Goal: Task Accomplishment & Management: Complete application form

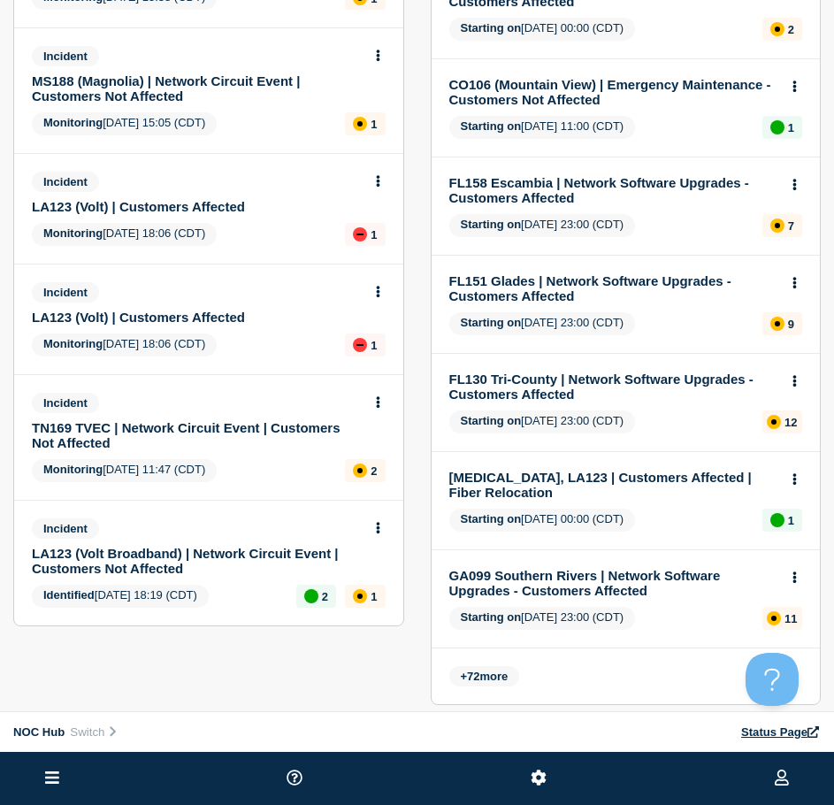
scroll to position [531, 0]
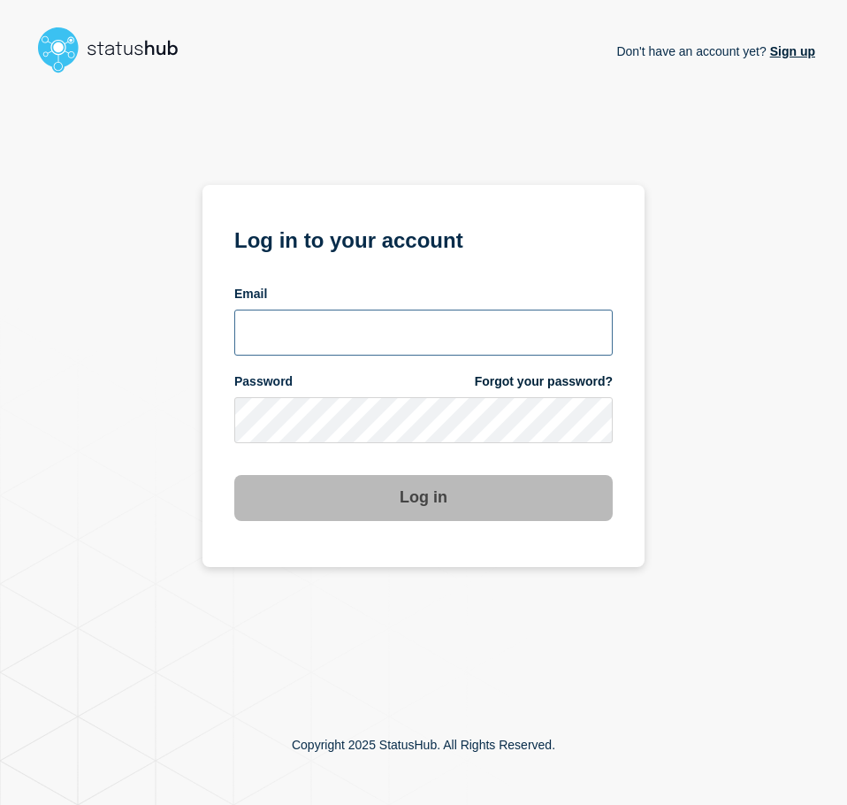
drag, startPoint x: 370, startPoint y: 310, endPoint x: 364, endPoint y: 317, distance: 9.6
click at [364, 317] on input "email input" at bounding box center [423, 333] width 379 height 46
type input "[EMAIL_ADDRESS][PERSON_NAME][DOMAIN_NAME]"
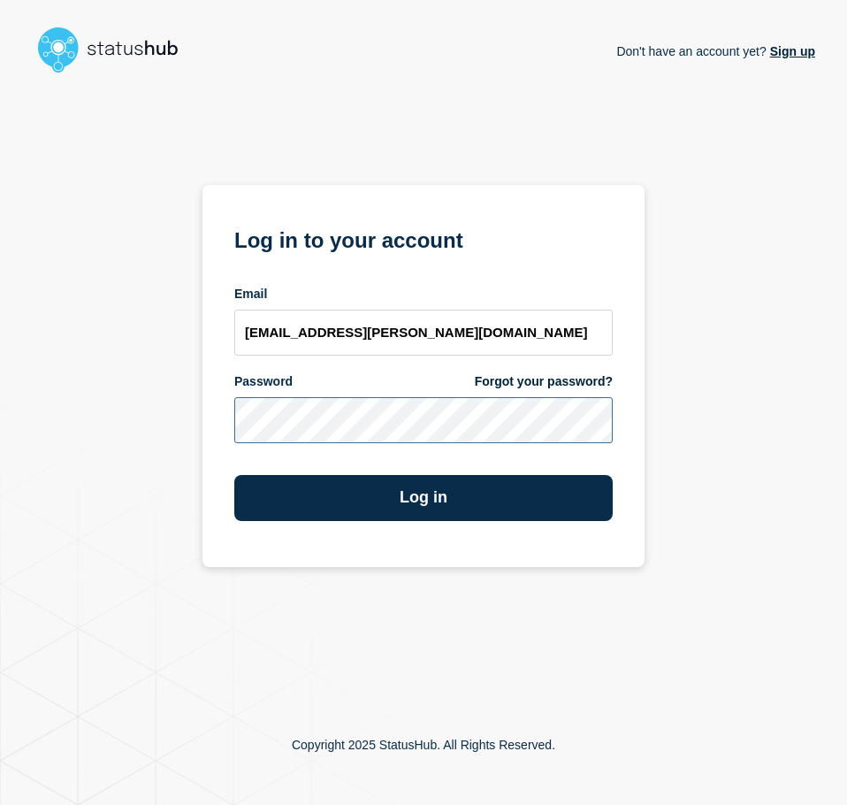
click at [234, 475] on button "Log in" at bounding box center [423, 498] width 379 height 46
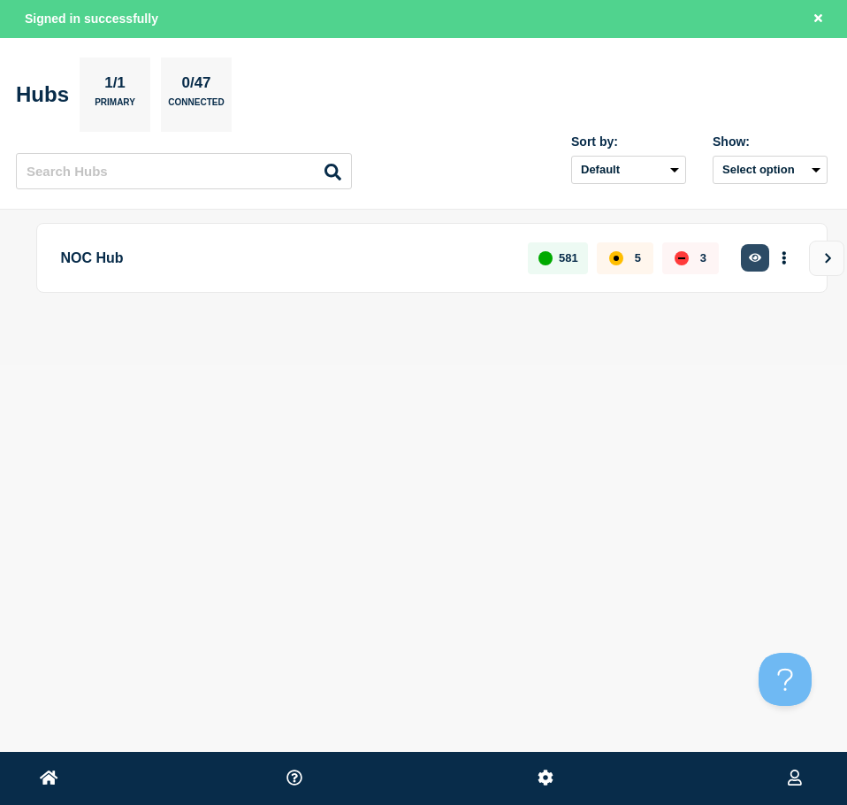
click at [756, 246] on button "button" at bounding box center [755, 257] width 29 height 27
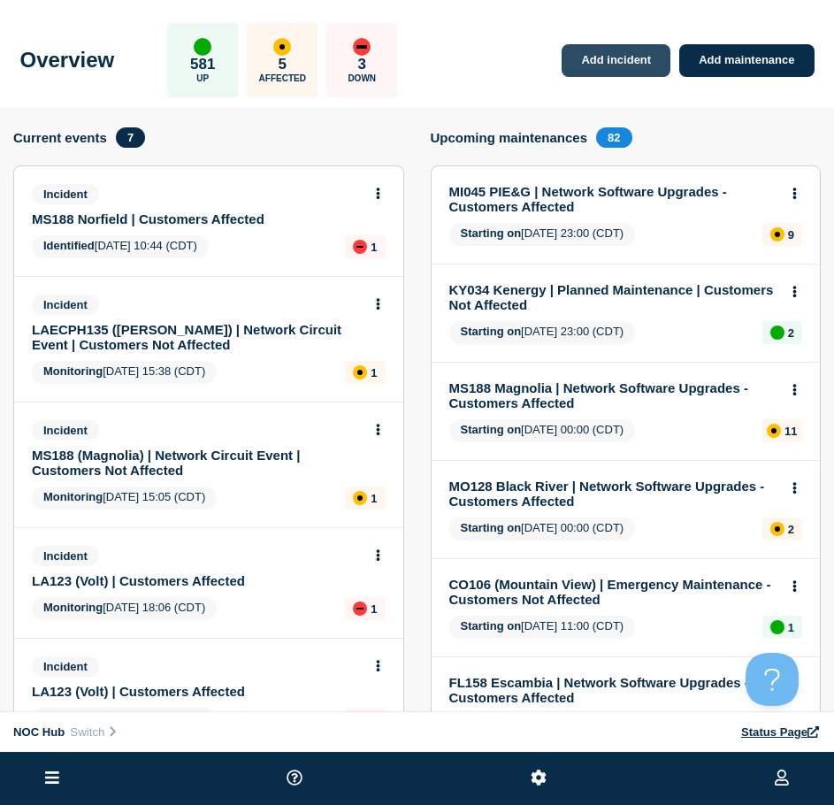
click at [620, 63] on link "Add incident" at bounding box center [616, 60] width 109 height 33
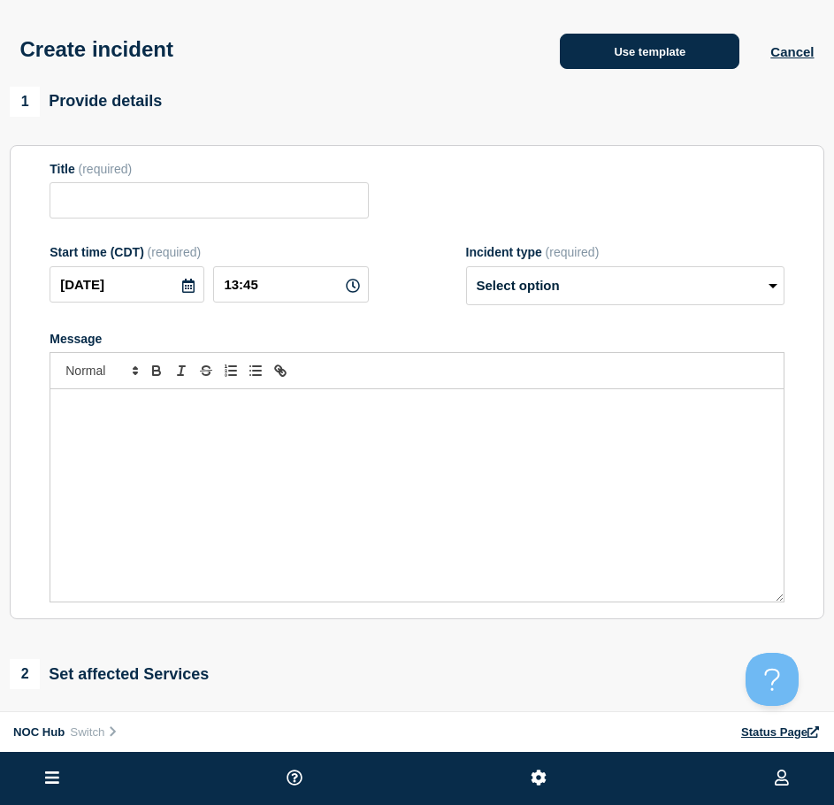
click at [621, 48] on button "Use template" at bounding box center [650, 51] width 180 height 35
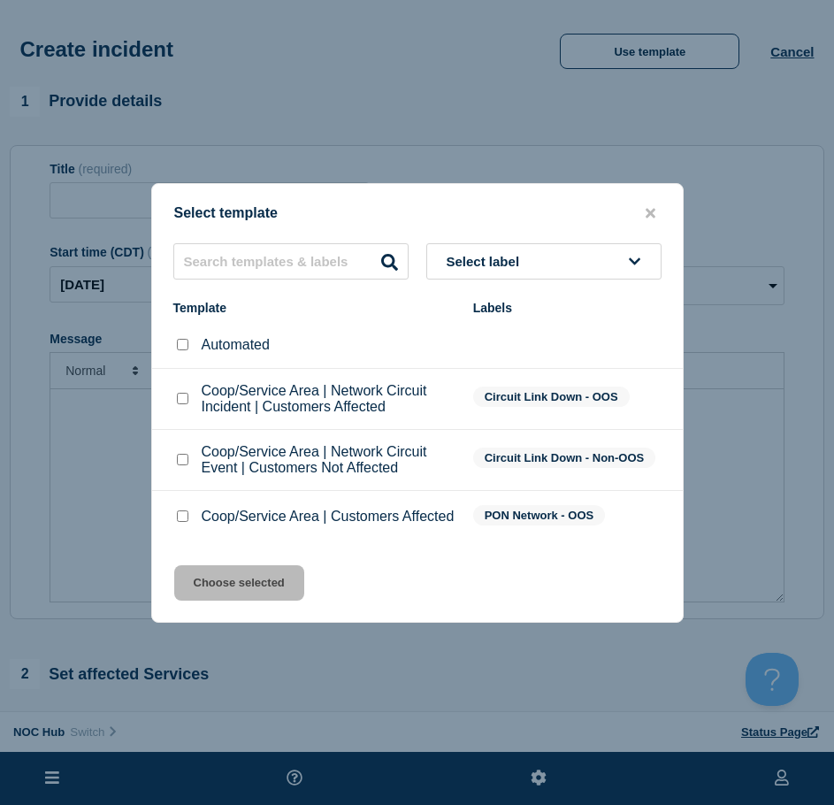
click at [178, 522] on input "Coop/Service Area | Customers Affected checkbox" at bounding box center [182, 515] width 11 height 11
checkbox input "true"
click at [244, 594] on button "Choose selected" at bounding box center [239, 582] width 130 height 35
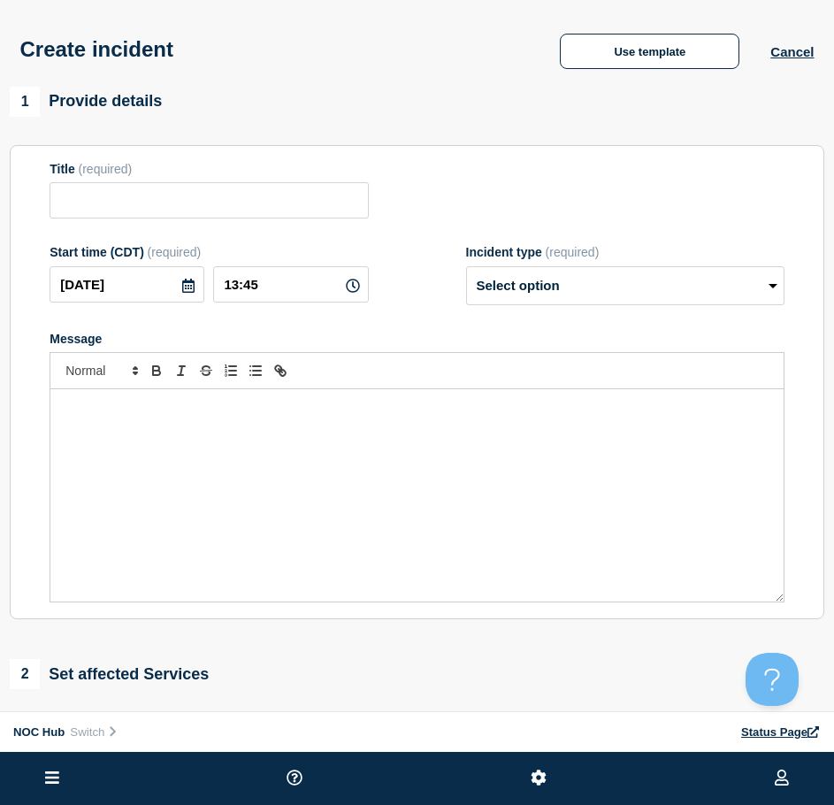
type input "Coop/Service Area | Customers Affected"
select select "investigating"
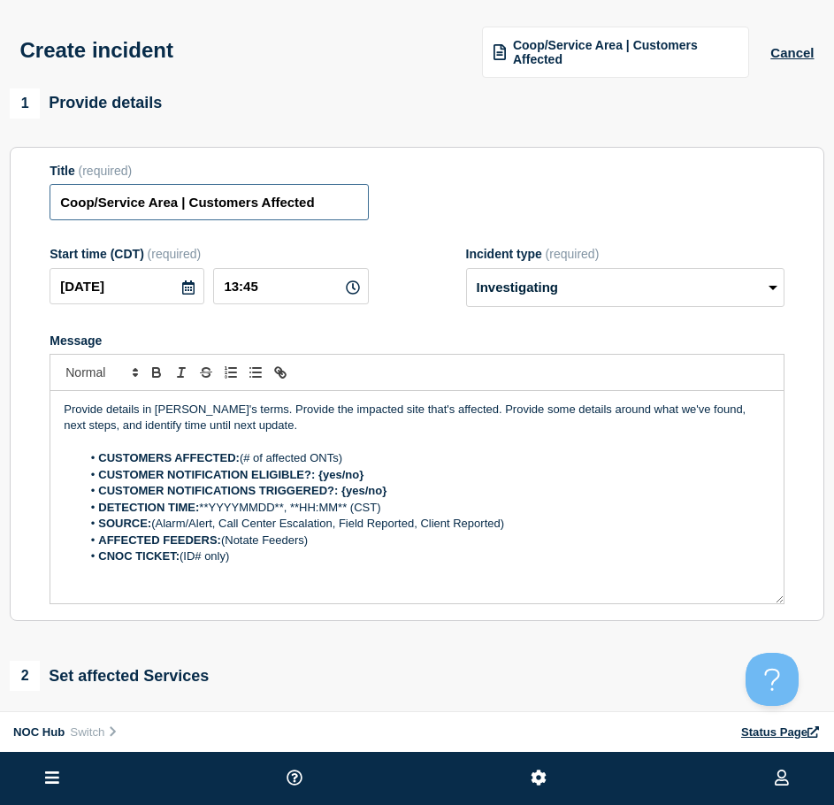
drag, startPoint x: 177, startPoint y: 212, endPoint x: -397, endPoint y: 185, distance: 574.6
click at [0, 185] on html "Home Hub Operations Overview Incident Maintenance Platform Alert Subscribers Te…" at bounding box center [417, 402] width 834 height 805
type input "KY034 Morganfield | Customers Affected"
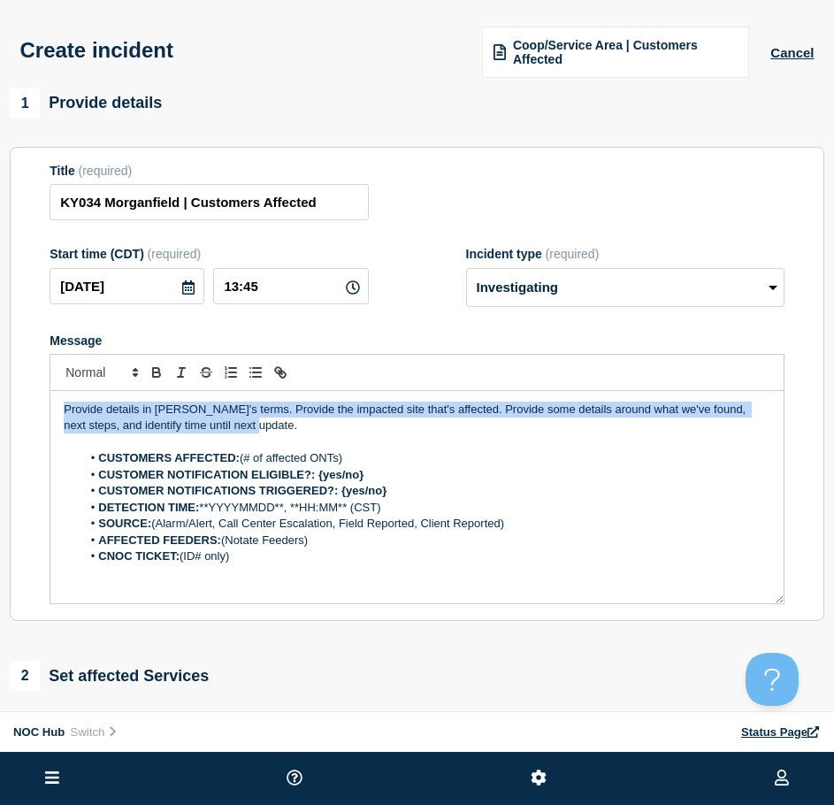
drag, startPoint x: 270, startPoint y: 421, endPoint x: -182, endPoint y: 333, distance: 460.5
click at [0, 333] on html "Home Hub Operations Overview Incident Maintenance Platform Alert Subscribers Te…" at bounding box center [417, 402] width 834 height 805
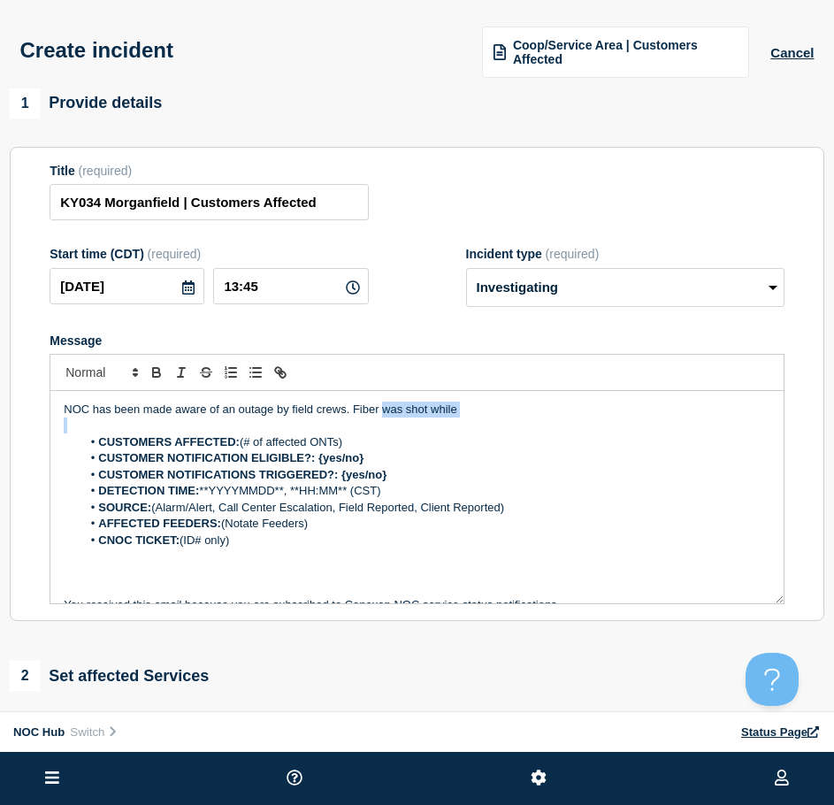
drag, startPoint x: 489, startPoint y: 424, endPoint x: 382, endPoint y: 411, distance: 107.7
click at [382, 411] on div "NOC has been made aware of an outage by field crews. Fiber was shot while CUSTO…" at bounding box center [416, 497] width 733 height 212
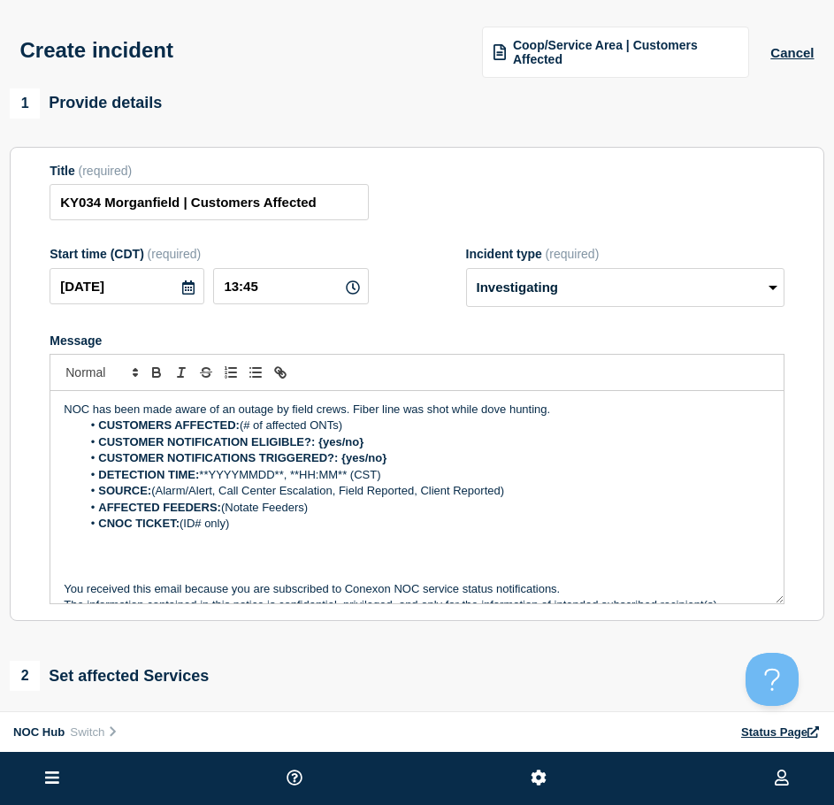
drag, startPoint x: 349, startPoint y: 427, endPoint x: 244, endPoint y: 422, distance: 105.4
click at [244, 422] on li "CUSTOMERS AFFECTED: (# of affected ONTs)" at bounding box center [425, 425] width 689 height 16
drag, startPoint x: 377, startPoint y: 455, endPoint x: 335, endPoint y: 455, distance: 41.6
click at [335, 455] on strong "CUSTOMER NOTIFICATIONS TRIGGERED?: {yes/no}" at bounding box center [242, 457] width 288 height 13
drag, startPoint x: 367, startPoint y: 440, endPoint x: 316, endPoint y: 446, distance: 51.7
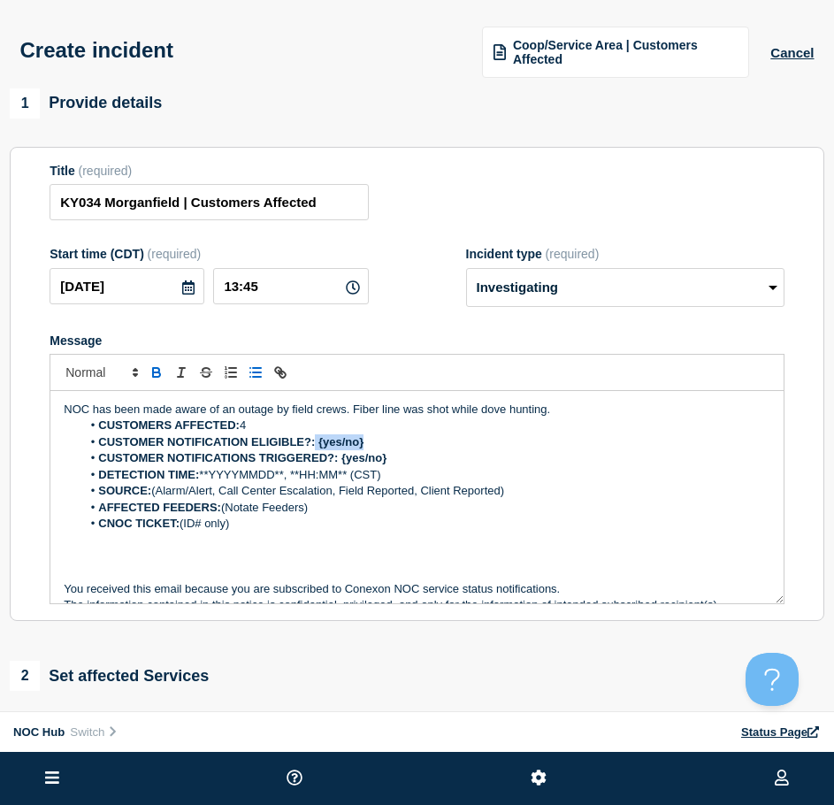
click at [316, 446] on li "CUSTOMER NOTIFICATION ELIGIBLE?: {yes/no}" at bounding box center [425, 442] width 689 height 16
drag, startPoint x: 387, startPoint y: 462, endPoint x: 340, endPoint y: 461, distance: 46.9
click at [340, 461] on li "CUSTOMER NOTIFICATIONS TRIGGERED?: {yes/no}" at bounding box center [425, 458] width 689 height 16
drag, startPoint x: 161, startPoint y: 301, endPoint x: -20, endPoint y: 306, distance: 181.4
click at [0, 306] on html "Home Hub Operations Overview Incident Maintenance Platform Alert Subscribers Te…" at bounding box center [417, 402] width 834 height 805
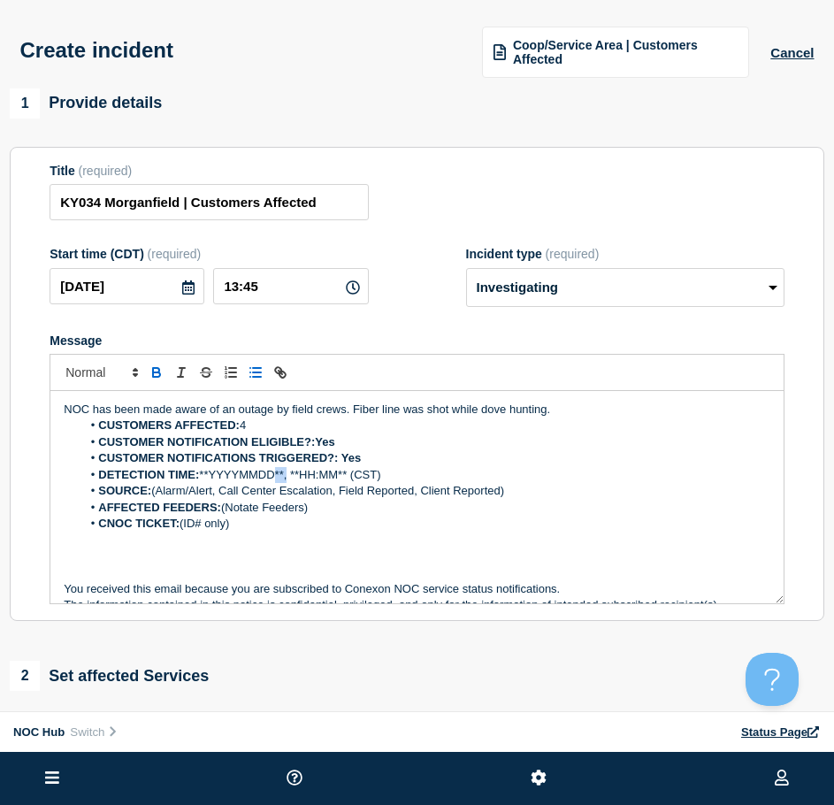
drag, startPoint x: 289, startPoint y: 475, endPoint x: 278, endPoint y: 475, distance: 11.5
click at [278, 475] on li "DETECTION TIME: **YYYYMMDD**, **HH:MM** (CST)" at bounding box center [425, 475] width 689 height 16
drag, startPoint x: 285, startPoint y: 475, endPoint x: 202, endPoint y: 485, distance: 83.7
click at [202, 483] on li "DETECTION TIME: **YYYYMMDD**, **HH:MM** (CST)" at bounding box center [425, 475] width 689 height 16
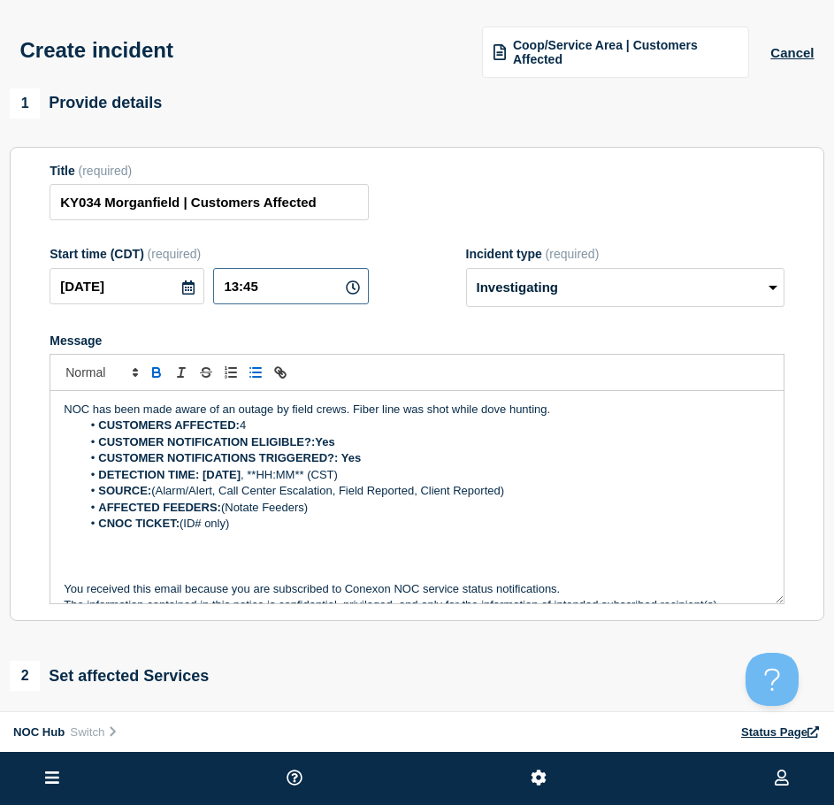
drag, startPoint x: 240, startPoint y: 287, endPoint x: 128, endPoint y: 289, distance: 111.5
click at [128, 289] on div "2025-09-09 13:45" at bounding box center [209, 286] width 318 height 36
drag, startPoint x: 266, startPoint y: 474, endPoint x: 324, endPoint y: 475, distance: 57.5
click at [324, 475] on li "DETECTION TIME: 2025-09-09 , **HH:MM** (CST)" at bounding box center [425, 475] width 689 height 16
drag, startPoint x: 512, startPoint y: 493, endPoint x: 155, endPoint y: 491, distance: 357.3
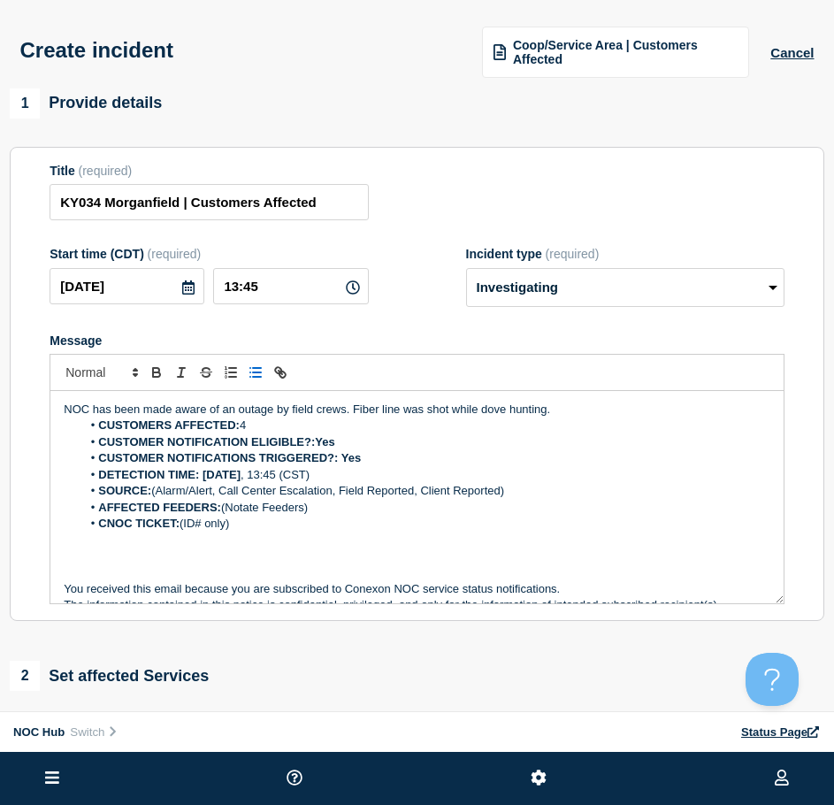
click at [155, 491] on li "SOURCE: (Alarm/Alert, Call Center Escalation, Field Reported, Client Reported)" at bounding box center [425, 491] width 689 height 16
drag, startPoint x: 328, startPoint y: 516, endPoint x: 227, endPoint y: 471, distance: 110.1
click at [227, 510] on li "AFFECTED FEEDERS: (Notate Feeders)" at bounding box center [425, 508] width 689 height 16
drag, startPoint x: 241, startPoint y: 529, endPoint x: 184, endPoint y: 526, distance: 57.5
click at [184, 526] on li "CNOC TICKET: (ID# only)" at bounding box center [425, 524] width 689 height 16
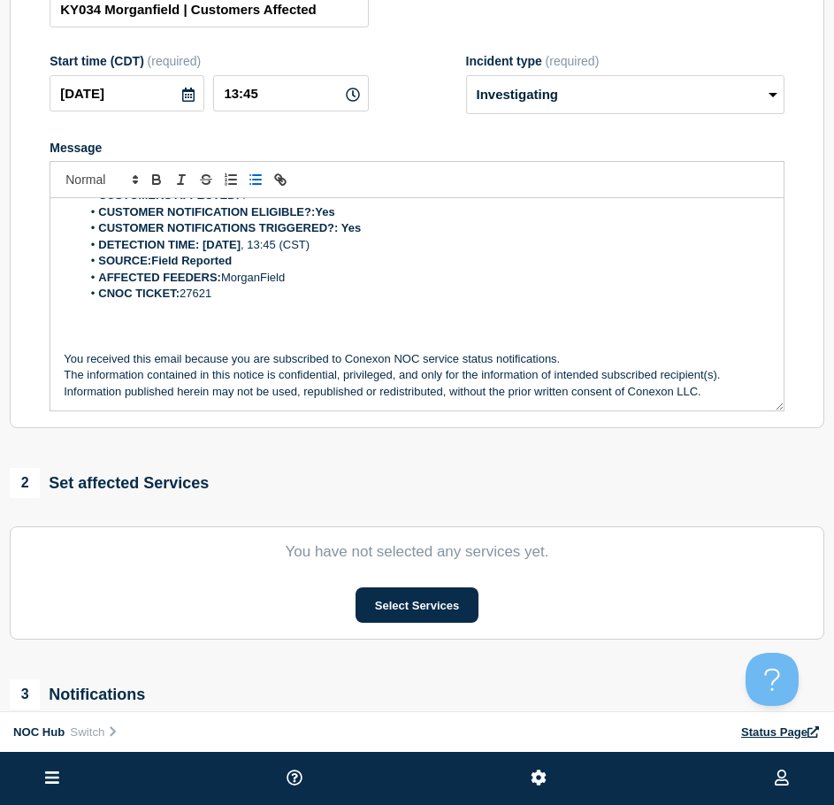
scroll to position [354, 0]
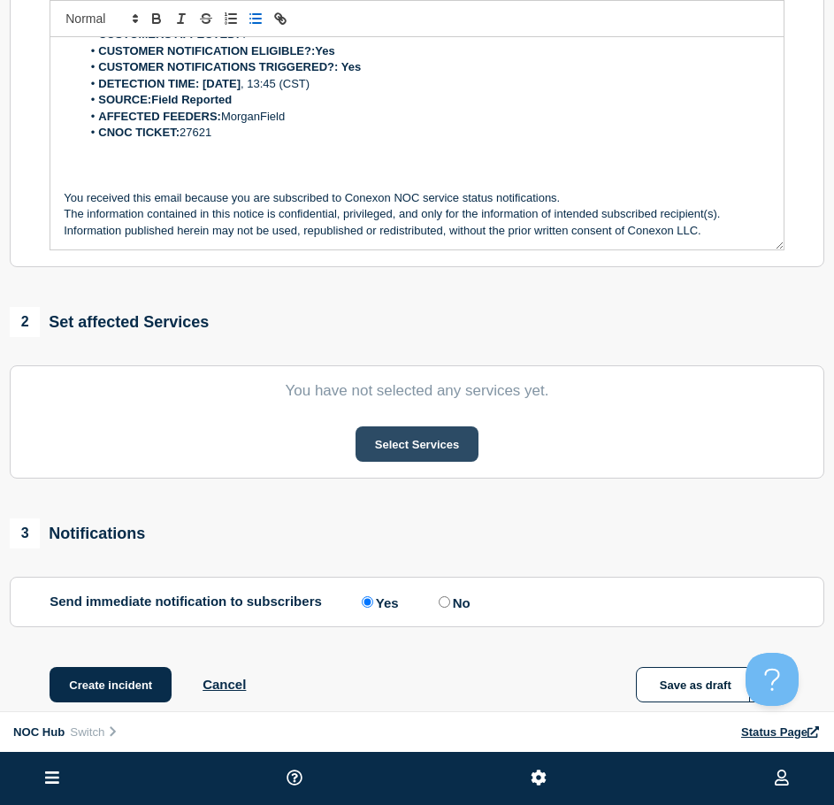
click at [456, 448] on button "Select Services" at bounding box center [417, 443] width 123 height 35
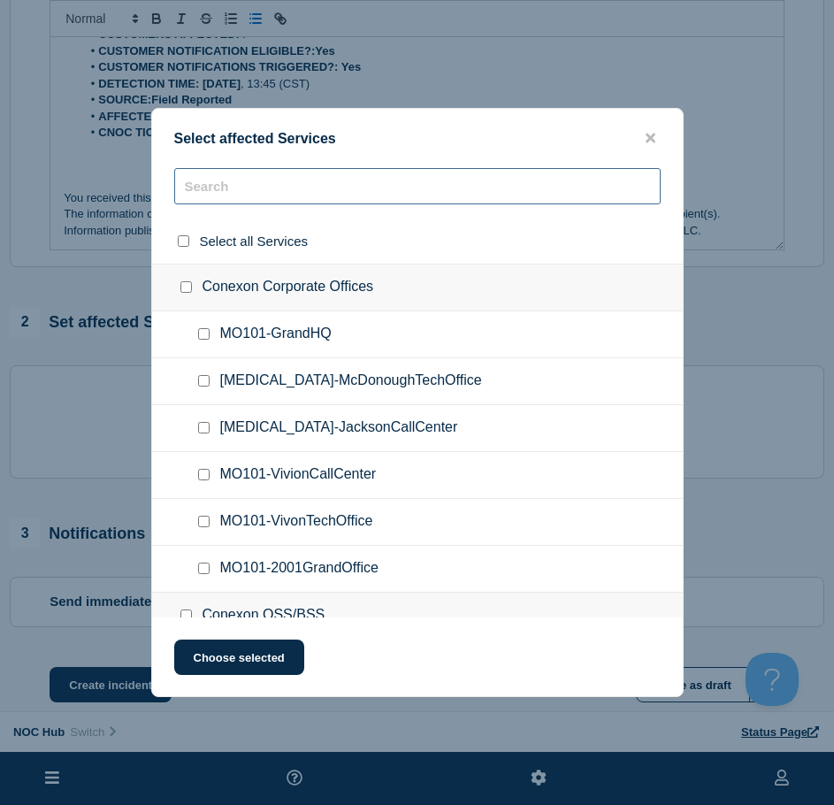
drag, startPoint x: 297, startPoint y: 187, endPoint x: 277, endPoint y: 182, distance: 20.8
click at [286, 185] on input "text" at bounding box center [417, 186] width 486 height 36
type input "JK"
checkbox input "true"
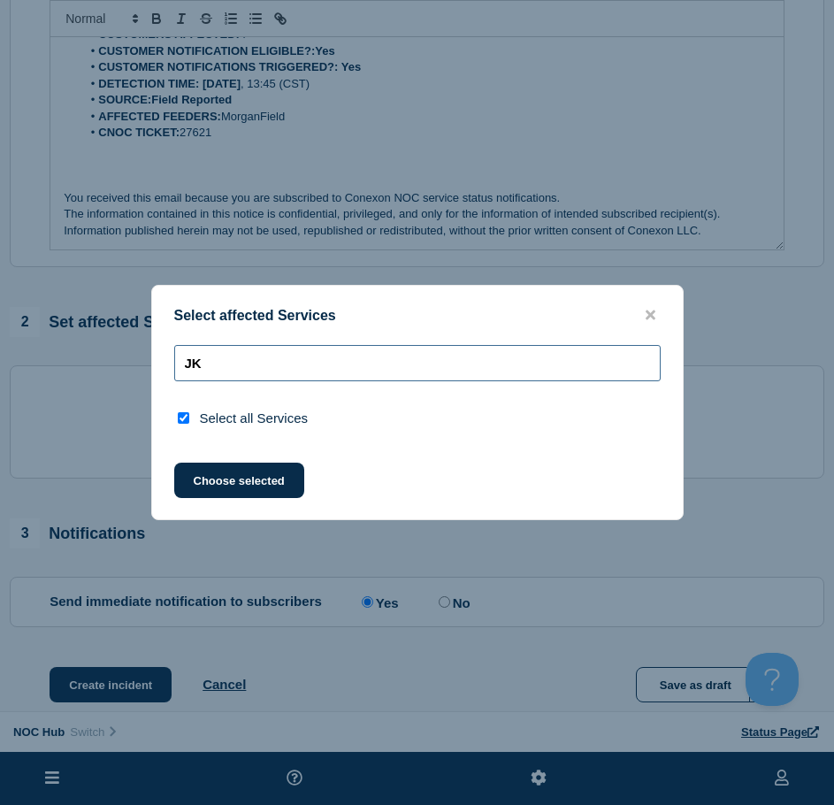
type input "J"
checkbox input "false"
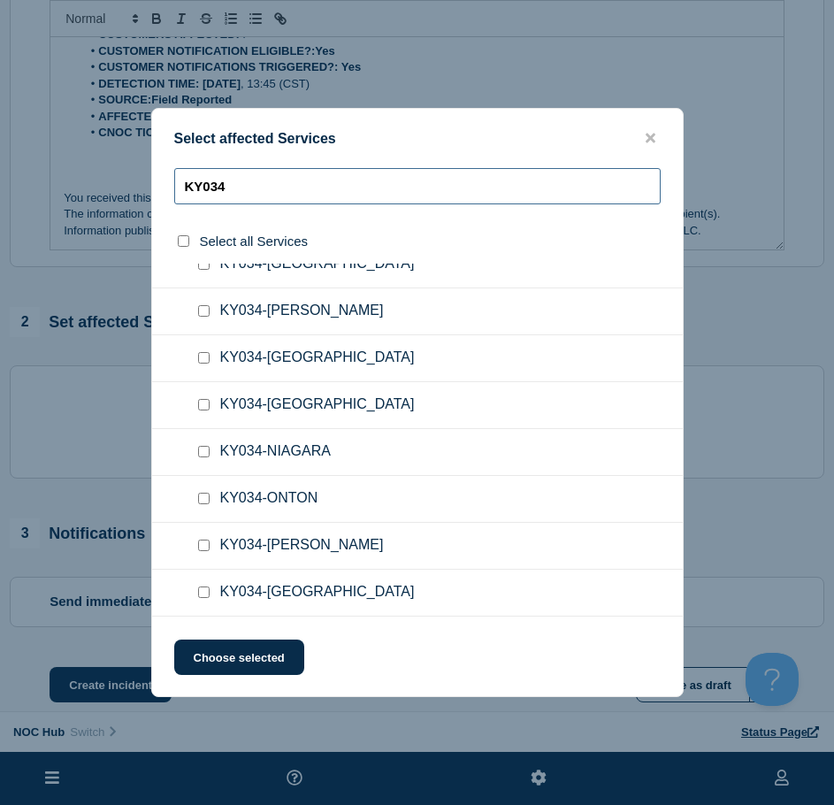
scroll to position [796, 0]
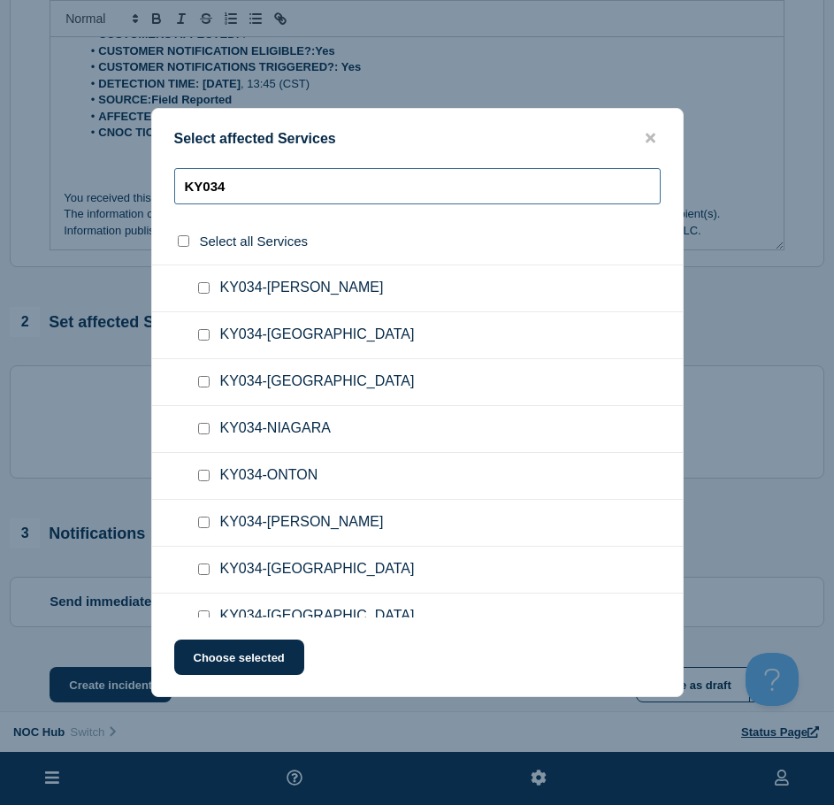
type input "KY034"
click at [203, 381] on input "KY034-MORGANFIELD checkbox" at bounding box center [203, 381] width 11 height 11
checkbox input "true"
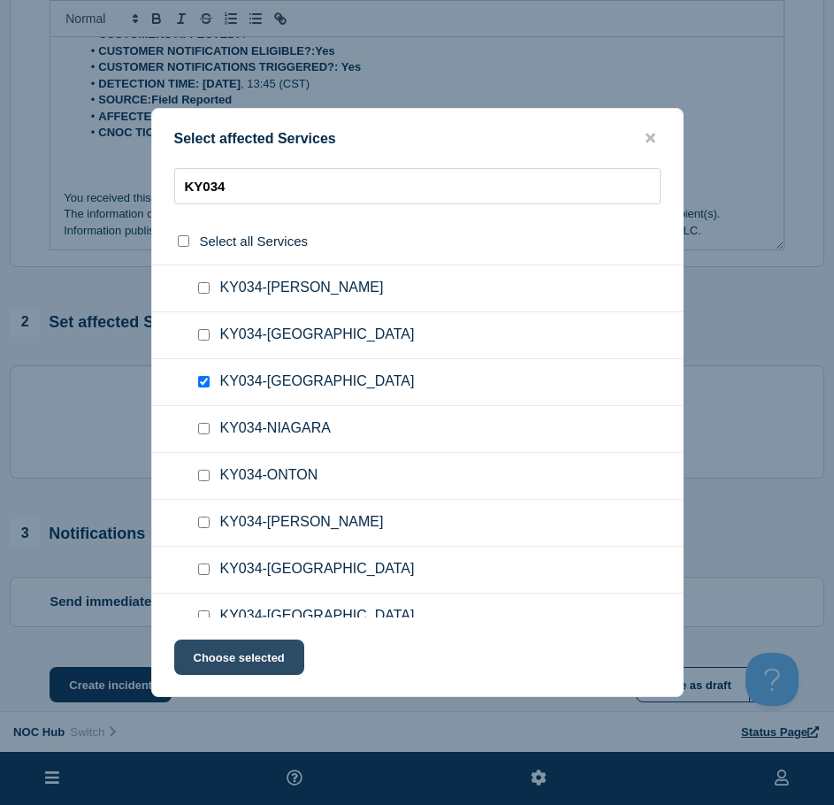
click at [201, 668] on button "Choose selected" at bounding box center [239, 656] width 130 height 35
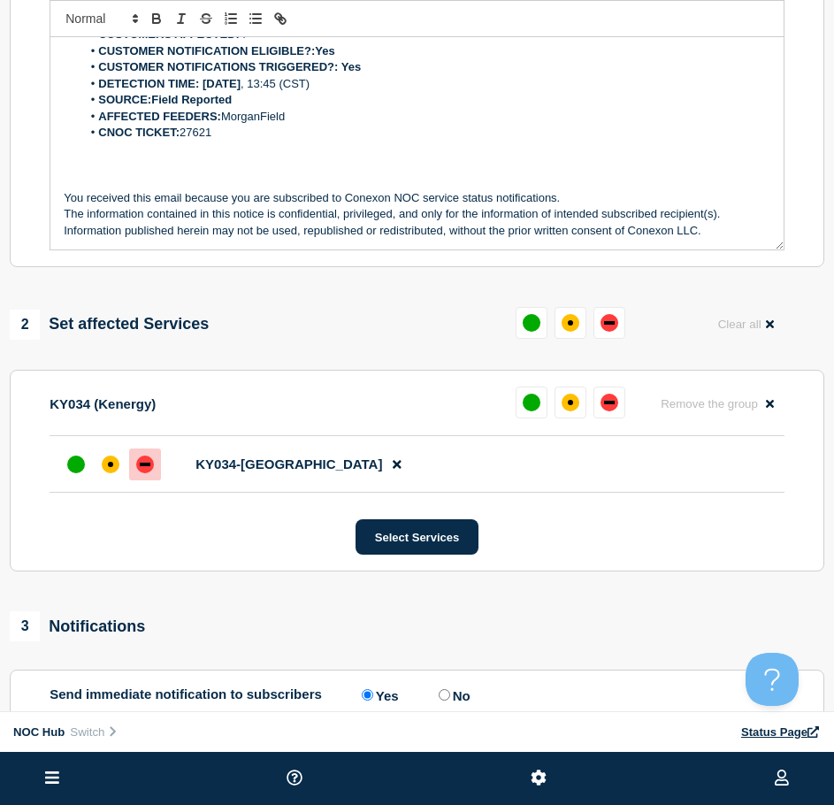
click at [149, 465] on div "down" at bounding box center [145, 465] width 11 height 4
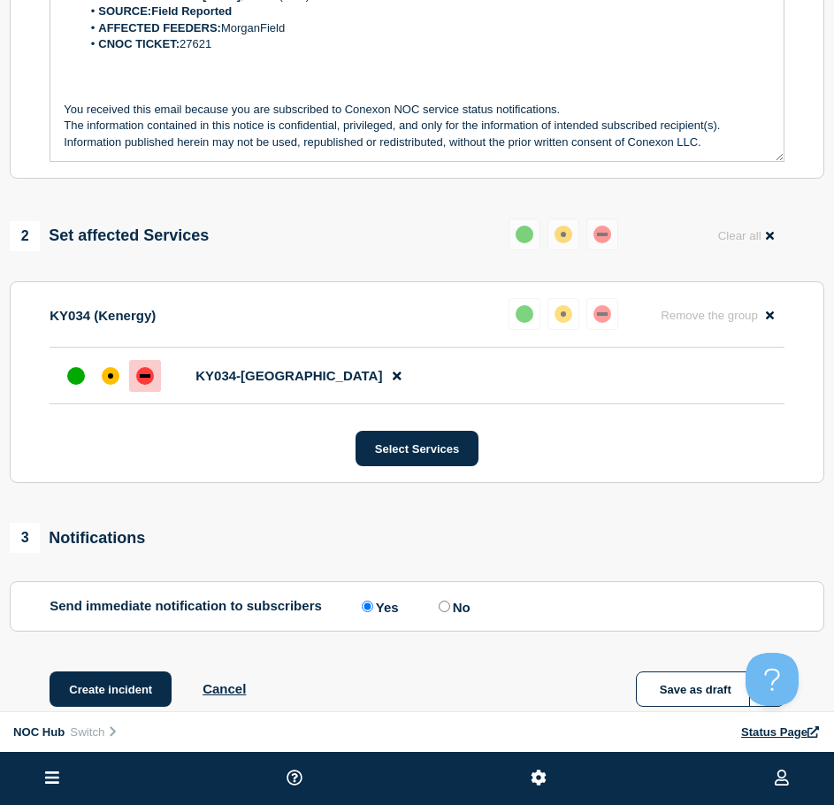
scroll to position [543, 0]
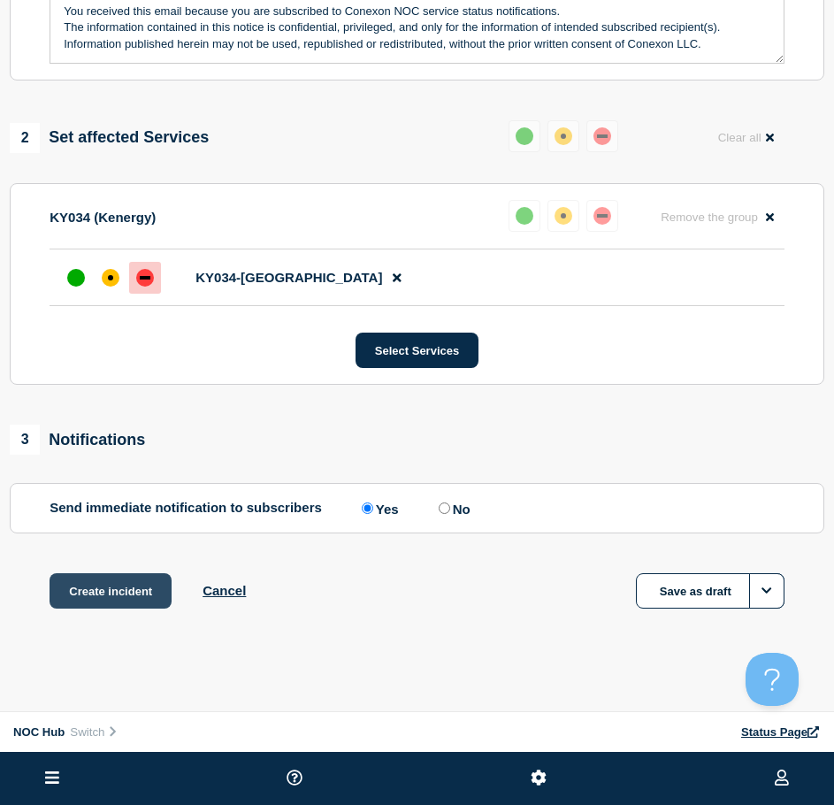
click at [124, 595] on button "Create incident" at bounding box center [111, 590] width 122 height 35
